Goal: Complete application form: Complete application form

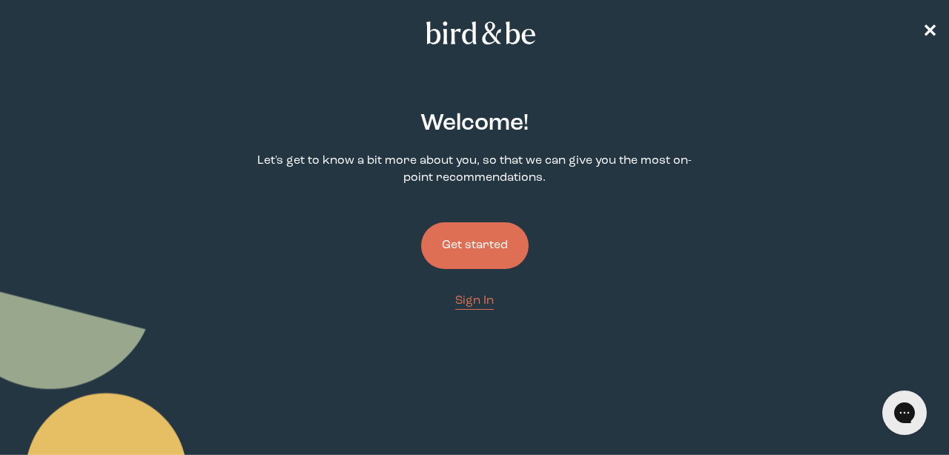
click at [483, 239] on button "Get started" at bounding box center [474, 245] width 107 height 47
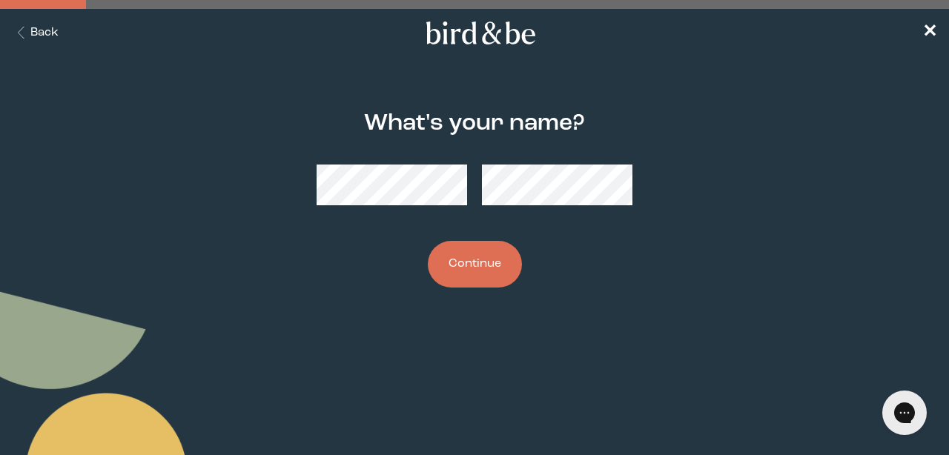
click at [486, 255] on button "Continue" at bounding box center [475, 264] width 94 height 47
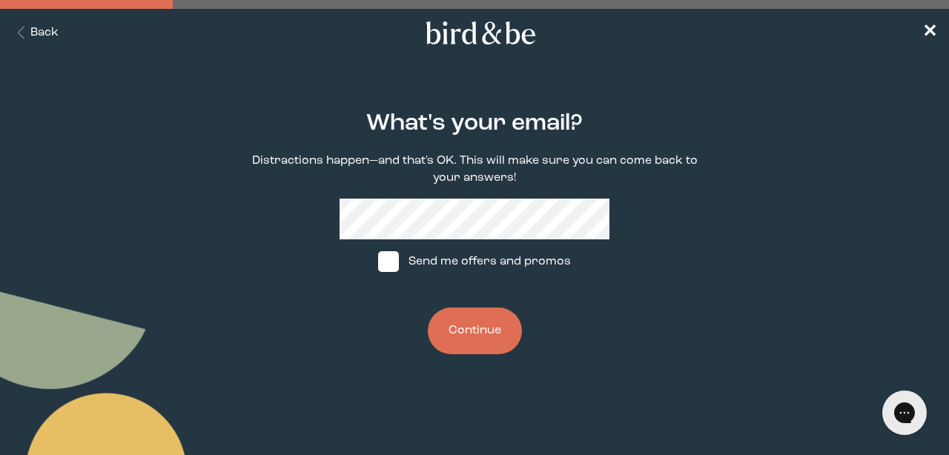
click at [461, 325] on button "Continue" at bounding box center [475, 331] width 94 height 47
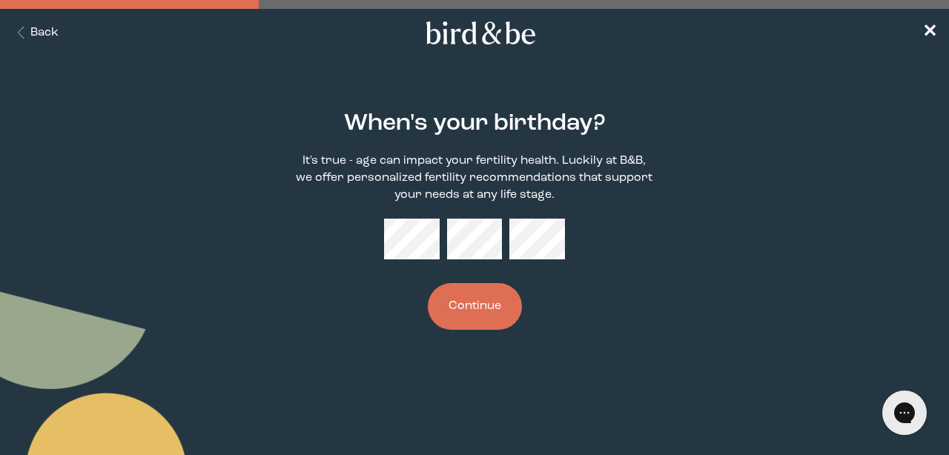
click at [500, 294] on button "Continue" at bounding box center [475, 306] width 94 height 47
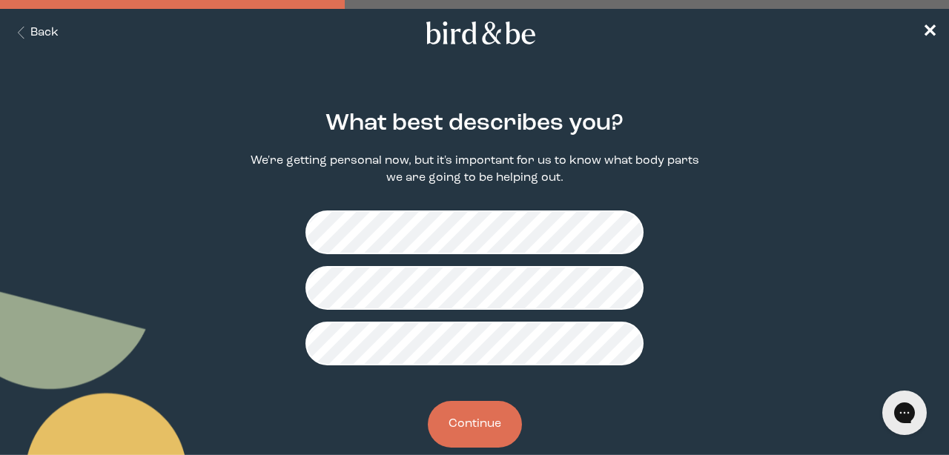
click at [484, 427] on button "Continue" at bounding box center [475, 424] width 94 height 47
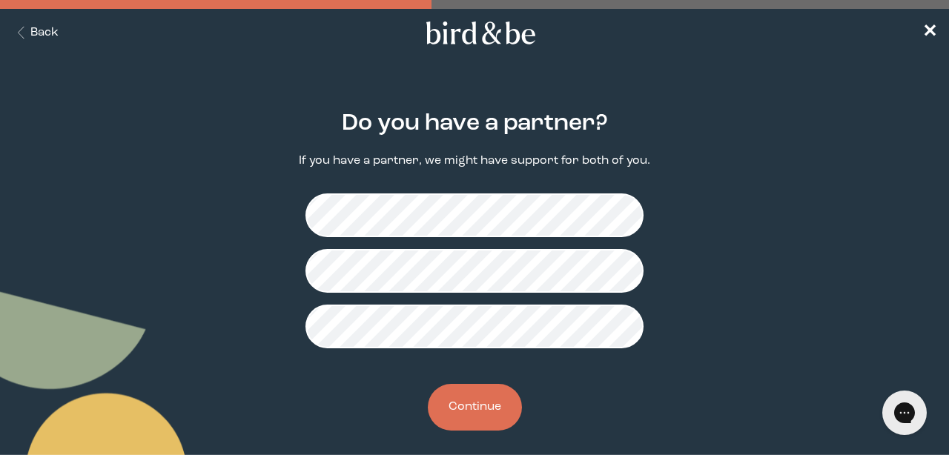
click at [461, 408] on button "Continue" at bounding box center [475, 407] width 94 height 47
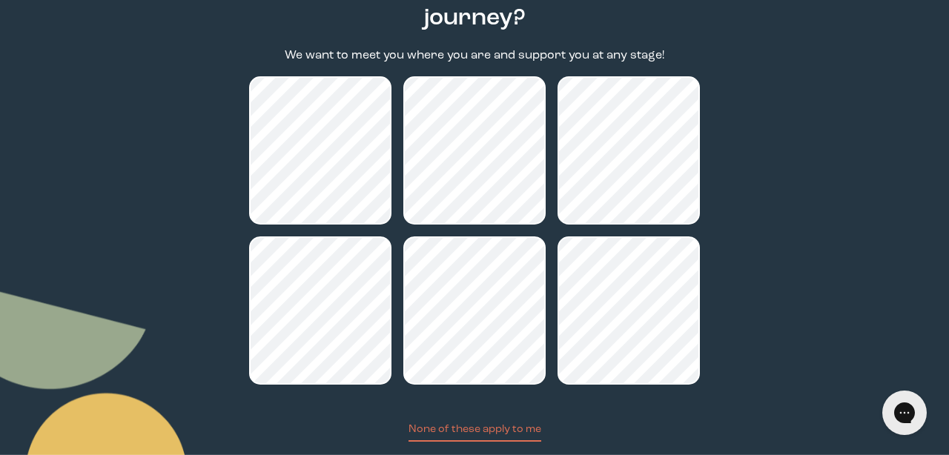
scroll to position [233, 0]
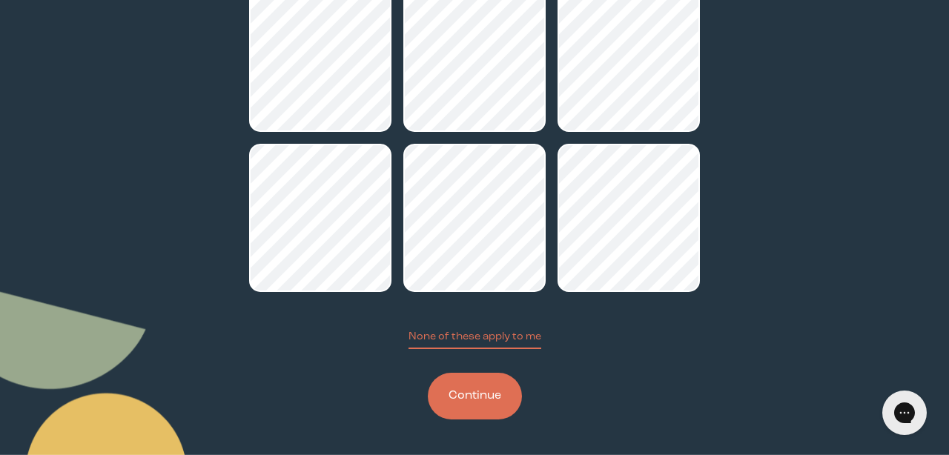
click at [457, 394] on button "Continue" at bounding box center [475, 396] width 94 height 47
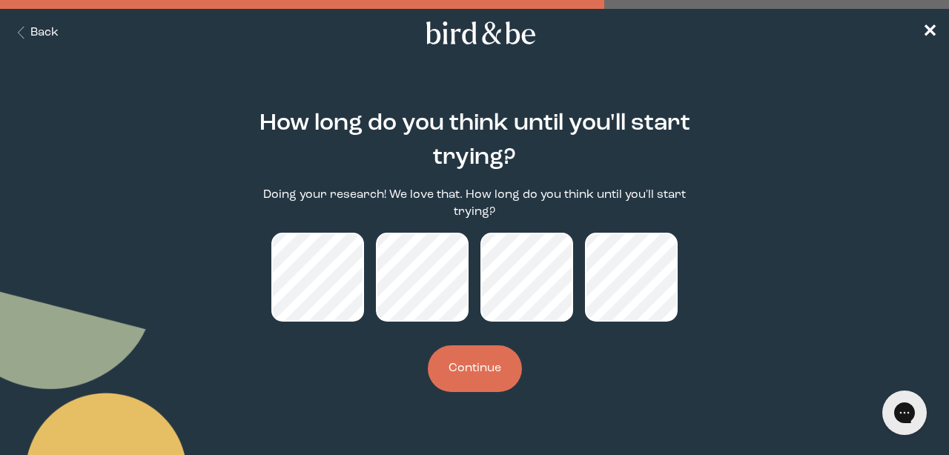
click at [452, 370] on button "Continue" at bounding box center [475, 368] width 94 height 47
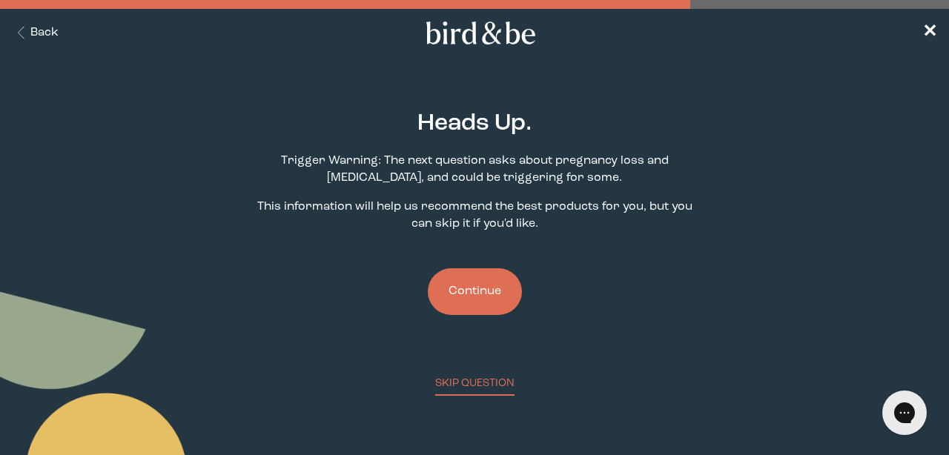
click at [465, 299] on button "Continue" at bounding box center [475, 291] width 94 height 47
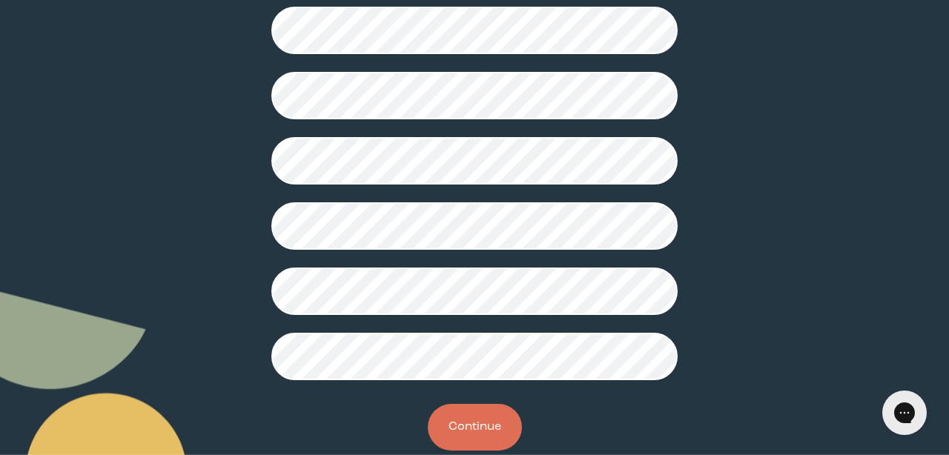
scroll to position [440, 0]
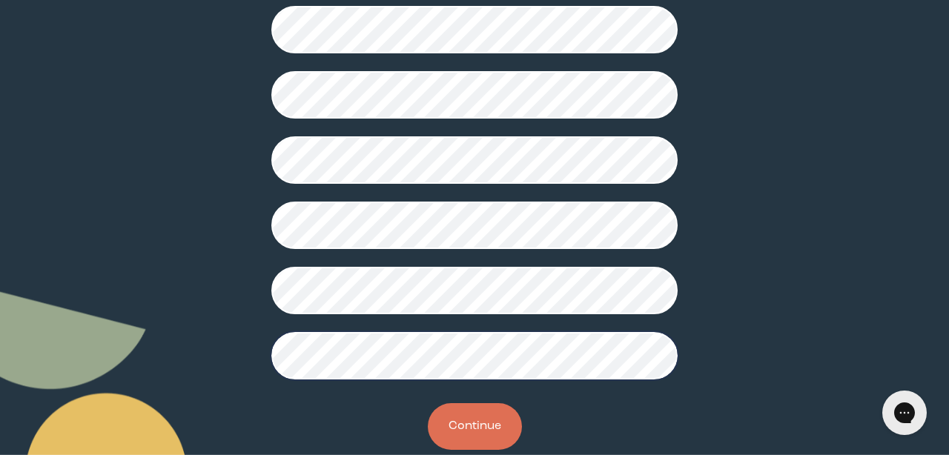
click at [503, 408] on button "Continue" at bounding box center [475, 426] width 94 height 47
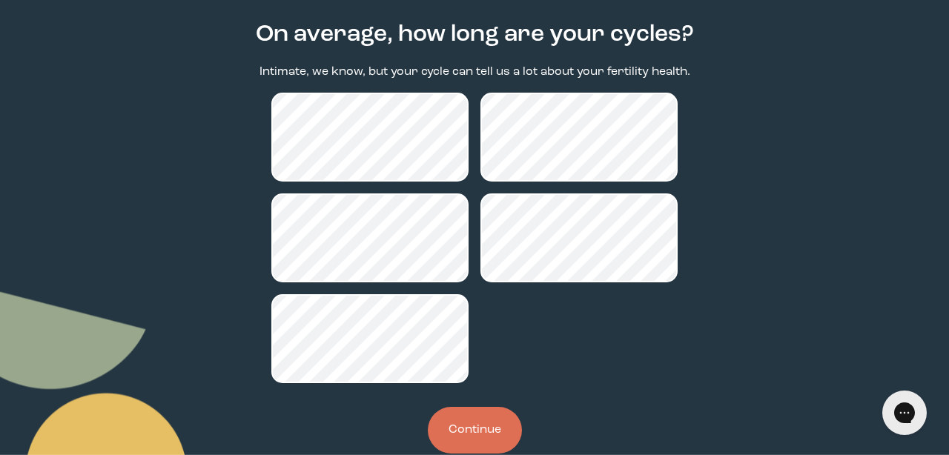
scroll to position [123, 0]
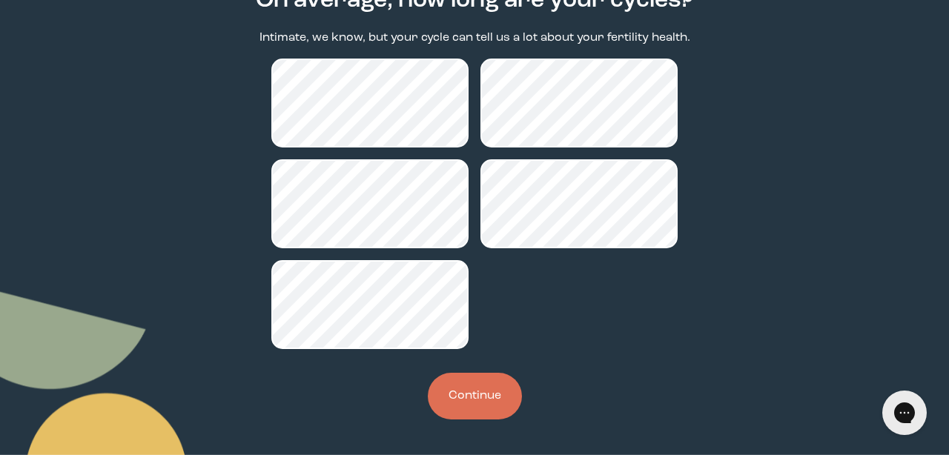
click at [501, 404] on button "Continue" at bounding box center [475, 396] width 94 height 47
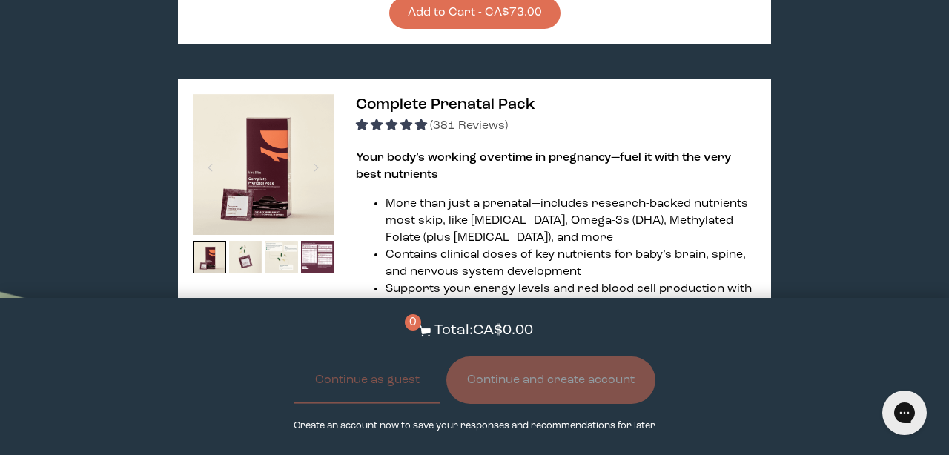
scroll to position [3911, 0]
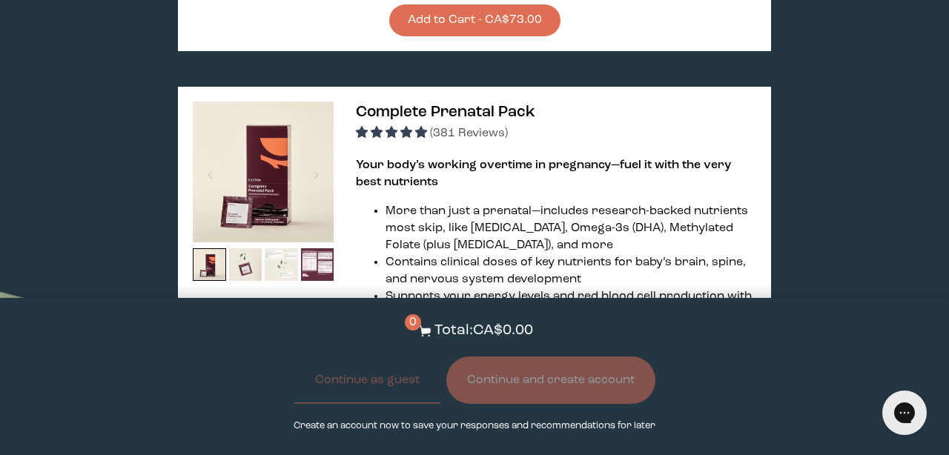
click at [285, 248] on img at bounding box center [281, 264] width 33 height 33
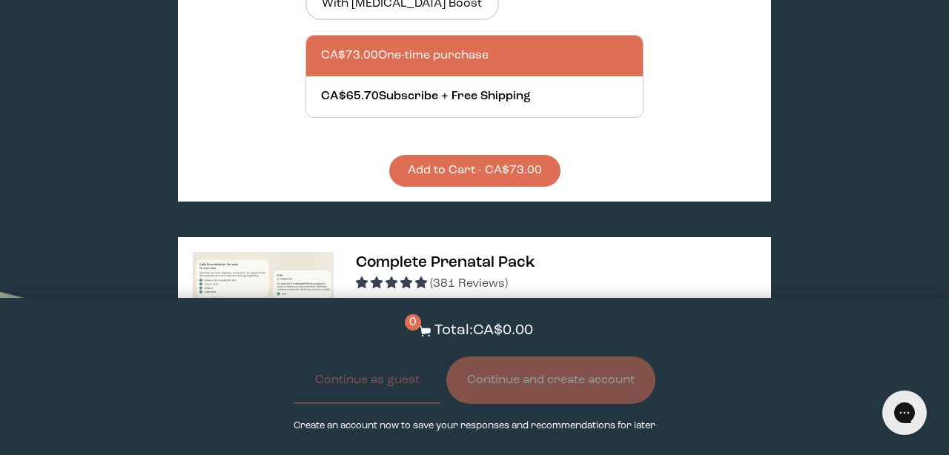
scroll to position [3739, 0]
